Goal: Obtain resource: Download file/media

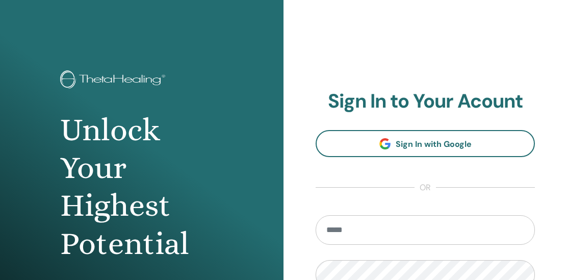
scroll to position [163, 0]
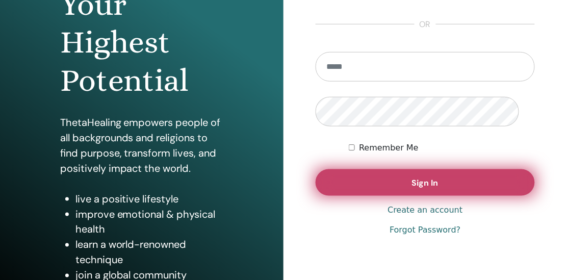
type input "**********"
click at [425, 196] on button "Sign In" at bounding box center [424, 182] width 219 height 27
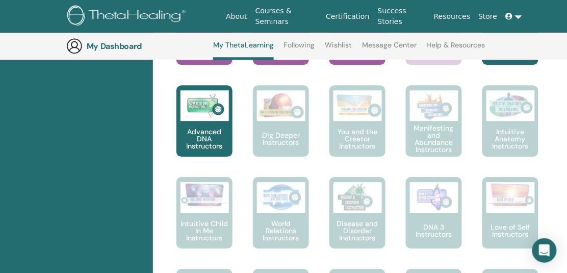
scroll to position [512, 0]
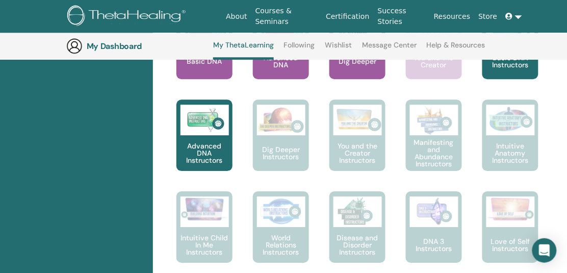
click at [293, 93] on div at bounding box center [287, 48] width 56 height 92
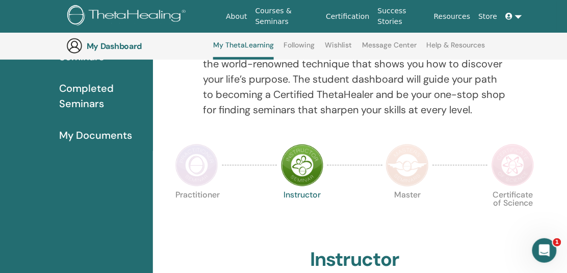
scroll to position [144, 0]
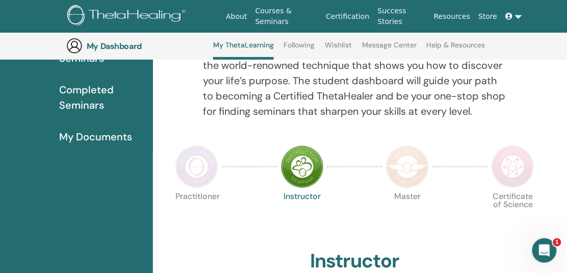
click at [269, 53] on link "My ThetaLearning" at bounding box center [243, 50] width 61 height 19
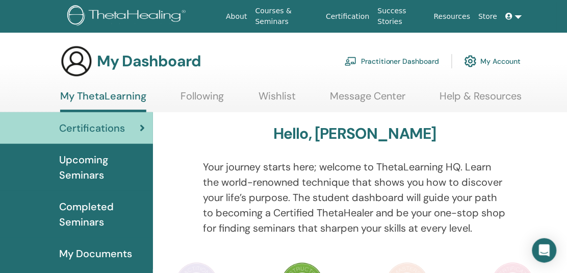
click at [77, 229] on span "Completed Seminars" at bounding box center [102, 214] width 86 height 31
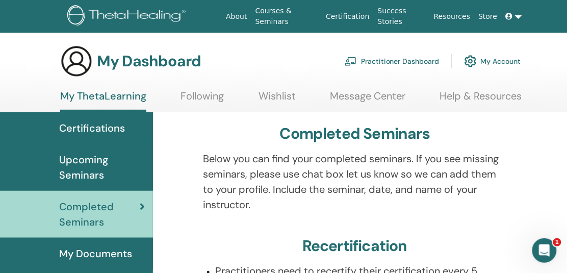
click at [127, 136] on div "Certifications" at bounding box center [76, 127] width 137 height 15
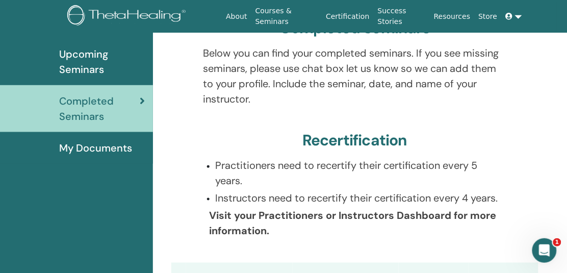
scroll to position [166, 0]
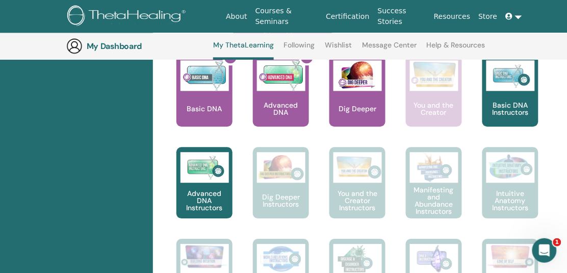
scroll to position [412, 0]
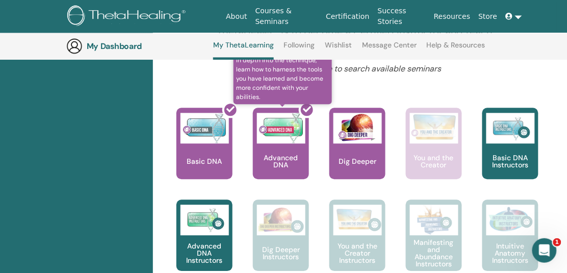
click at [288, 193] on div at bounding box center [287, 147] width 56 height 92
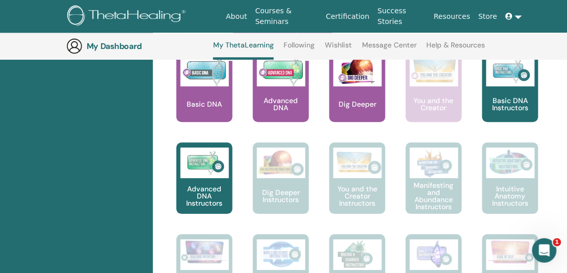
click at [291, 136] on div at bounding box center [287, 90] width 56 height 92
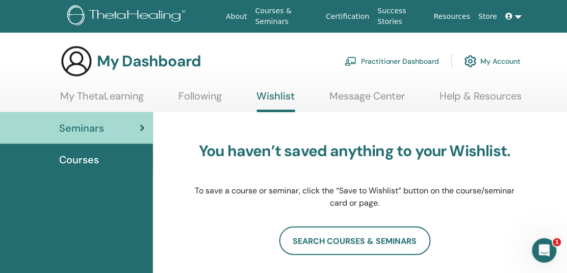
click at [144, 110] on link "My ThetaLearning" at bounding box center [102, 100] width 84 height 20
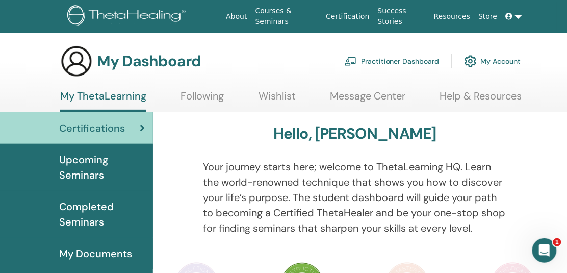
click at [104, 229] on span "Completed Seminars" at bounding box center [102, 214] width 86 height 31
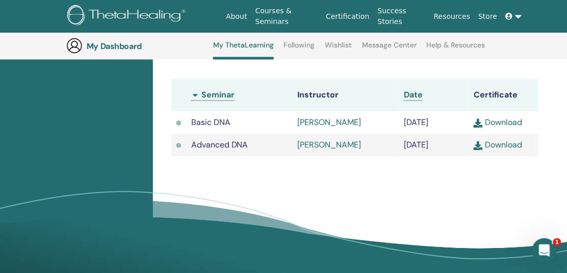
scroll to position [315, 0]
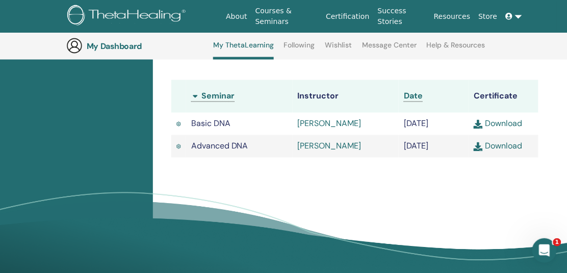
click at [498, 151] on link "Download" at bounding box center [497, 146] width 48 height 11
